Goal: Task Accomplishment & Management: Use online tool/utility

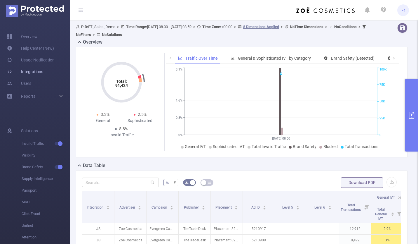
click at [28, 71] on link "Integrations" at bounding box center [25, 72] width 36 height 12
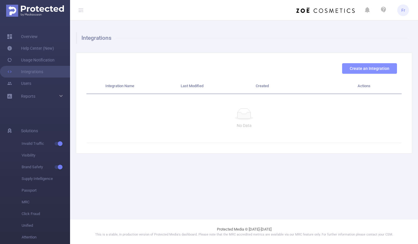
click at [384, 68] on button "Create an Integration" at bounding box center [369, 68] width 55 height 11
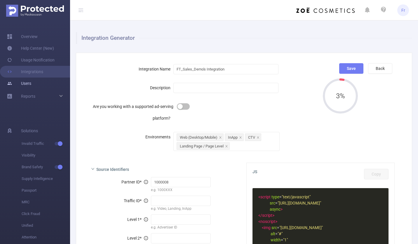
click at [30, 84] on link "Users" at bounding box center [19, 83] width 24 height 12
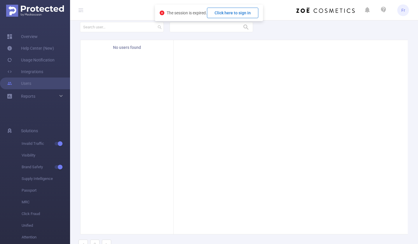
click at [236, 13] on button "Click here to sign in" at bounding box center [232, 13] width 51 height 11
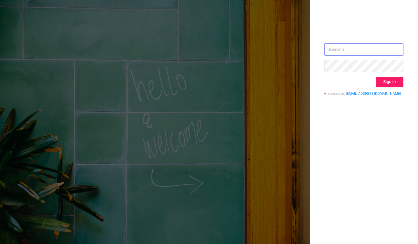
type input "[EMAIL_ADDRESS][DOMAIN_NAME]"
click at [391, 81] on button "Sign in" at bounding box center [390, 82] width 28 height 11
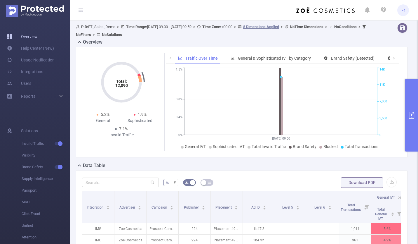
click at [33, 37] on link "Overview" at bounding box center [22, 37] width 31 height 12
click at [31, 72] on link "Integrations" at bounding box center [25, 72] width 36 height 12
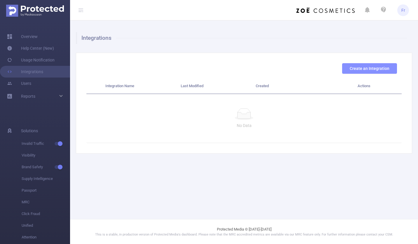
click at [374, 67] on button "Create an Integration" at bounding box center [369, 68] width 55 height 11
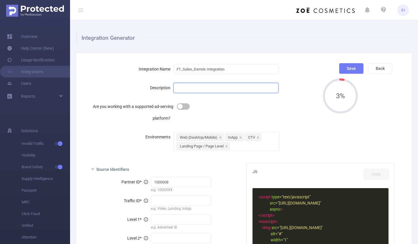
click at [217, 86] on input "text" at bounding box center [226, 88] width 105 height 10
click at [36, 48] on link "Help Center (New)" at bounding box center [30, 48] width 47 height 12
